Goal: Transaction & Acquisition: Purchase product/service

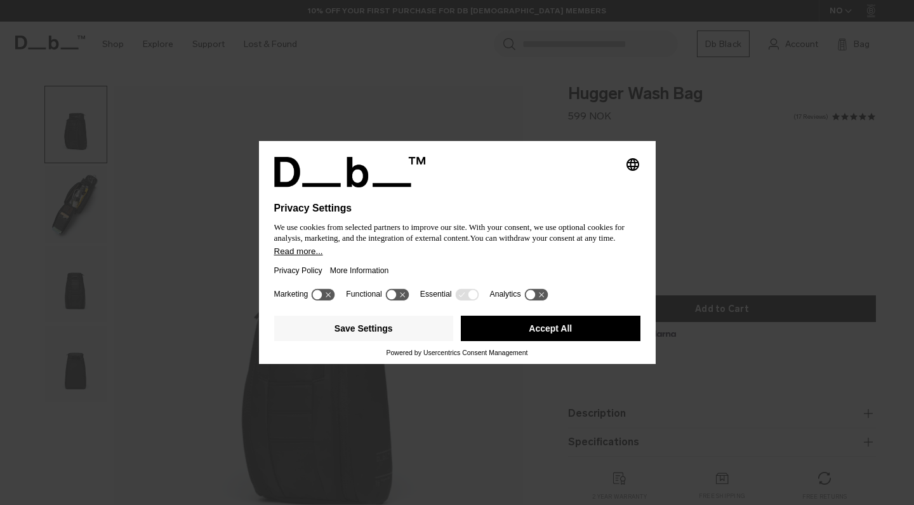
click at [582, 333] on button "Accept All" at bounding box center [551, 328] width 180 height 25
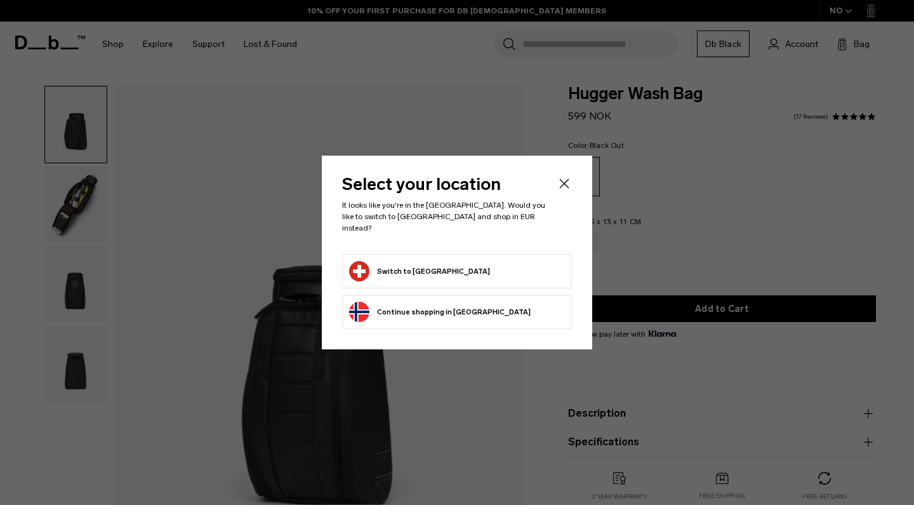
click at [481, 254] on li "Switch to [GEOGRAPHIC_DATA]" at bounding box center [457, 271] width 230 height 34
click at [420, 263] on button "Switch to [GEOGRAPHIC_DATA]" at bounding box center [419, 271] width 141 height 20
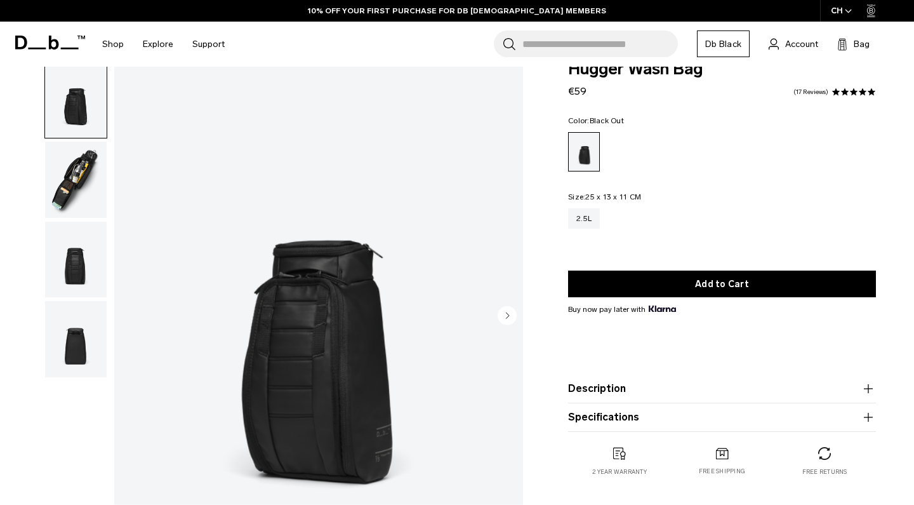
scroll to position [33, 0]
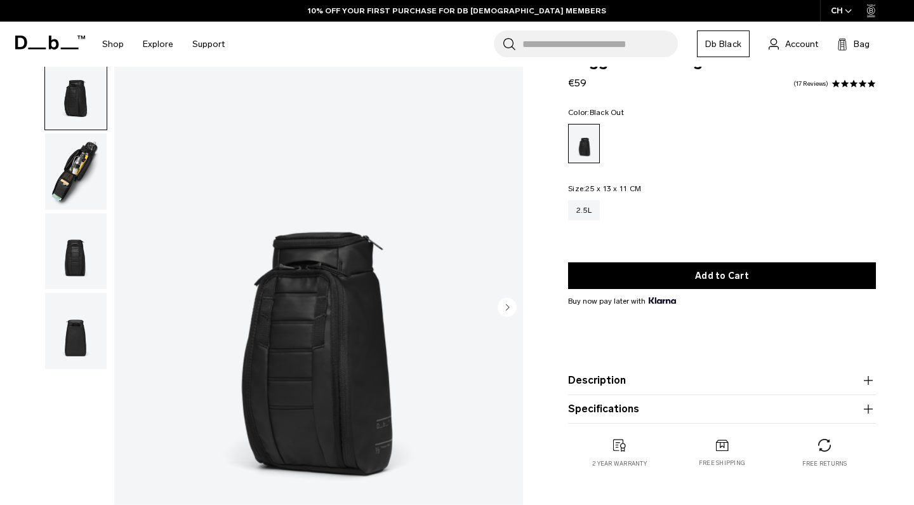
click at [86, 159] on img "button" at bounding box center [76, 171] width 62 height 76
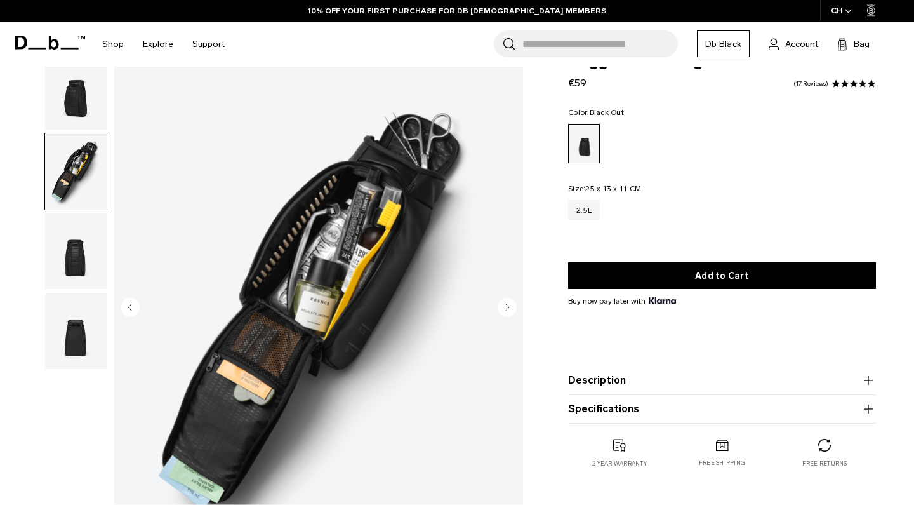
click at [81, 258] on img "button" at bounding box center [76, 251] width 62 height 76
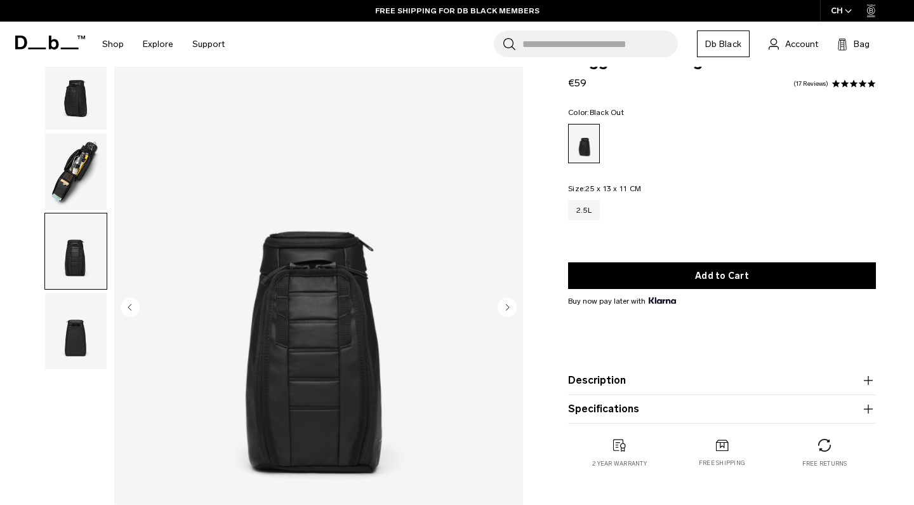
click at [76, 309] on img "button" at bounding box center [76, 331] width 62 height 76
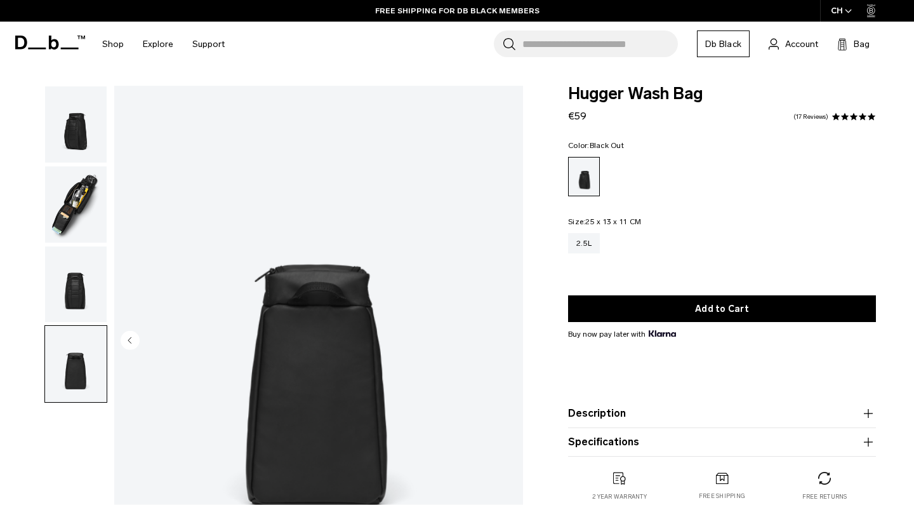
scroll to position [0, 0]
click at [70, 121] on img "button" at bounding box center [76, 124] width 62 height 76
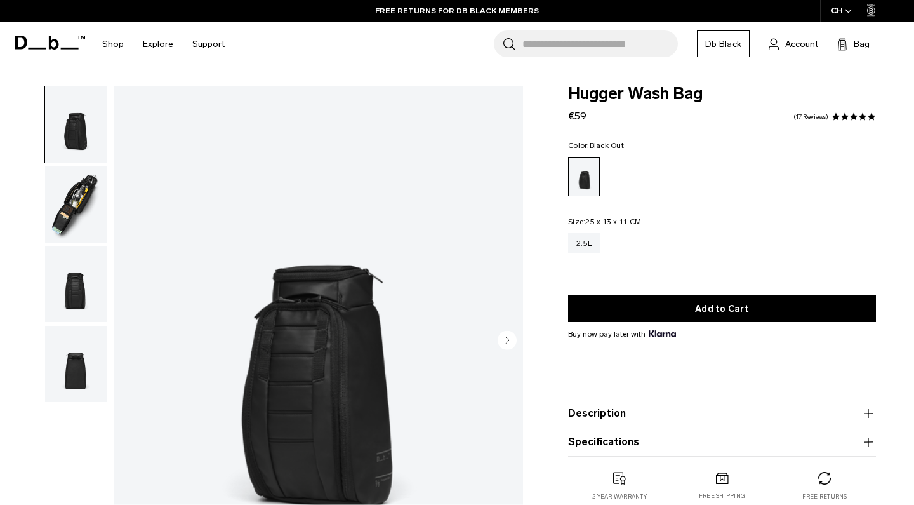
click at [69, 188] on img "button" at bounding box center [76, 204] width 62 height 76
